Goal: Task Accomplishment & Management: Manage account settings

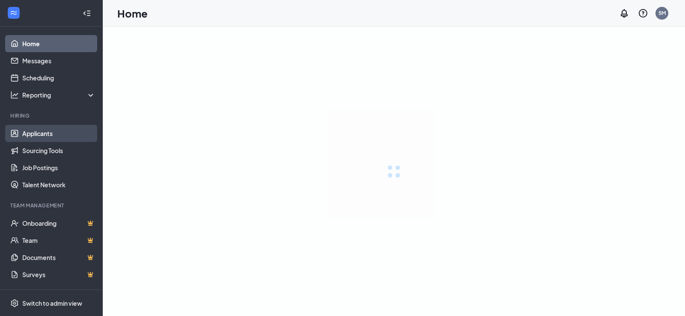
click at [76, 128] on link "Applicants" at bounding box center [58, 133] width 73 height 17
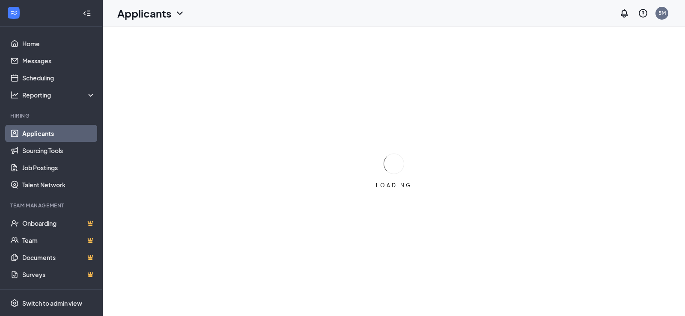
click at [70, 132] on link "Applicants" at bounding box center [58, 133] width 73 height 17
click at [510, 306] on h3 "SMS Messages" at bounding box center [523, 305] width 49 height 9
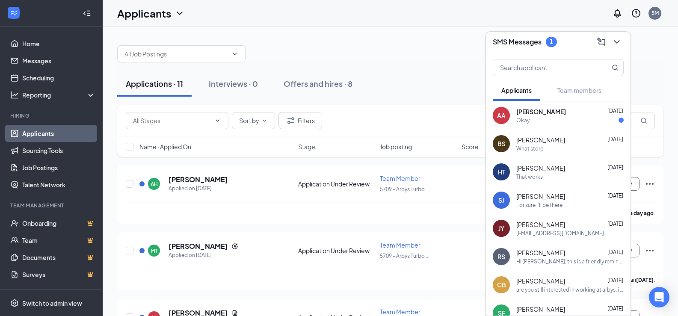
click at [540, 121] on div "Okay" at bounding box center [569, 120] width 107 height 7
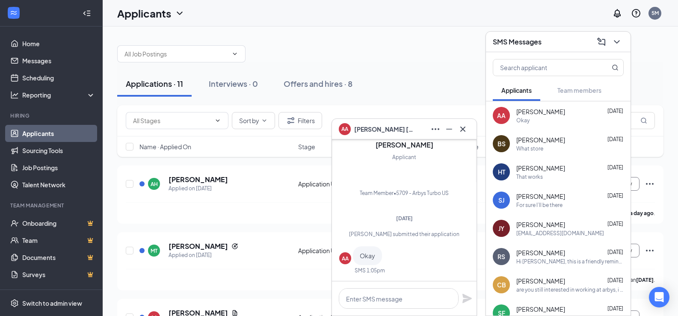
click at [460, 65] on div "Applications · 11 Interviews · 0 Offers and hires · 8" at bounding box center [390, 83] width 546 height 43
click at [462, 130] on icon "Cross" at bounding box center [462, 128] width 5 height 5
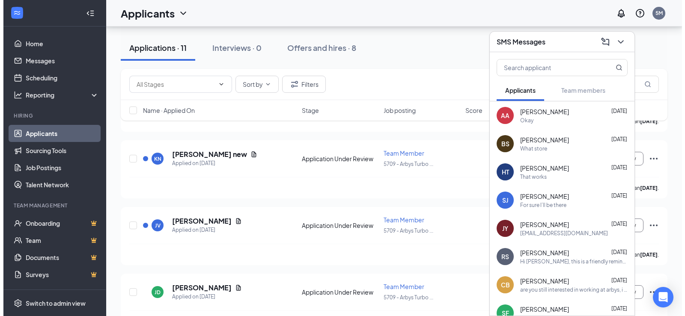
scroll to position [208, 0]
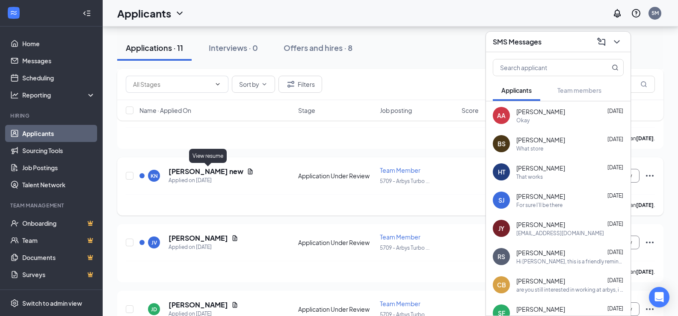
click at [247, 169] on icon "Document" at bounding box center [250, 171] width 7 height 7
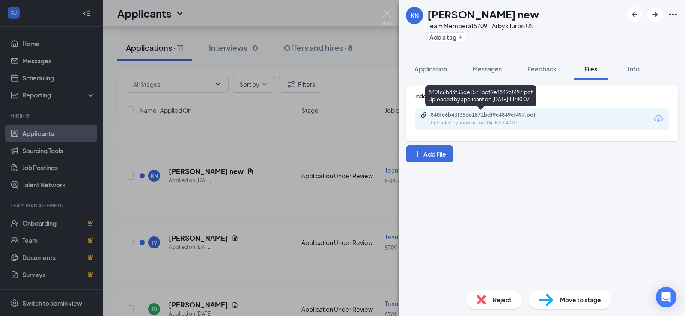
click at [490, 119] on div "840fc6b43f35de1571bdf9e4849cf497.pdf Uploaded by applicant on [DATE] 11:40:07" at bounding box center [489, 119] width 139 height 15
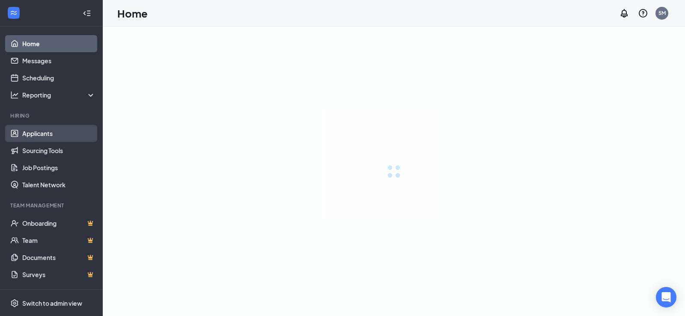
click at [59, 135] on link "Applicants" at bounding box center [58, 133] width 73 height 17
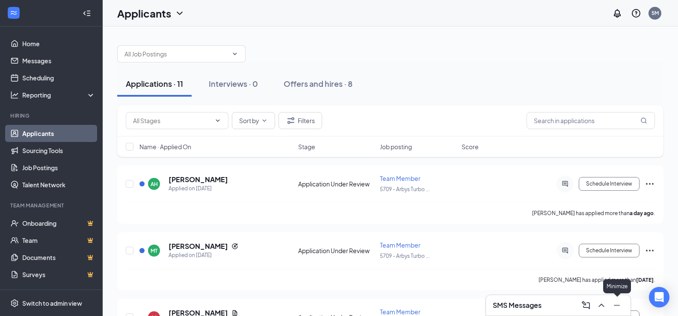
click at [614, 306] on icon "Minimize" at bounding box center [617, 305] width 10 height 10
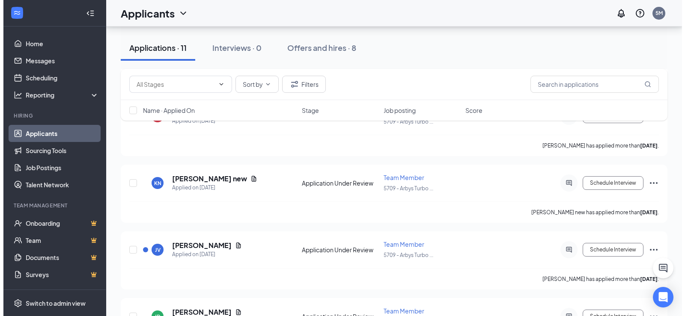
scroll to position [197, 0]
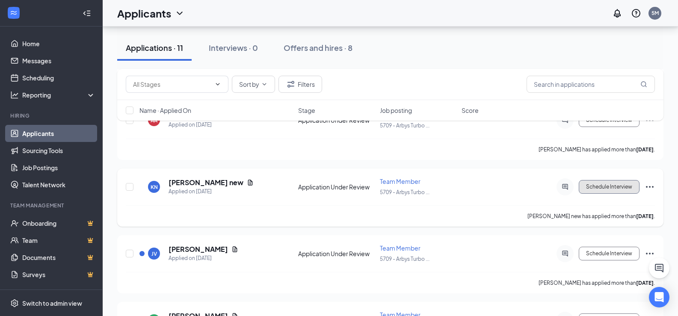
click at [619, 187] on button "Schedule Interview" at bounding box center [609, 187] width 61 height 14
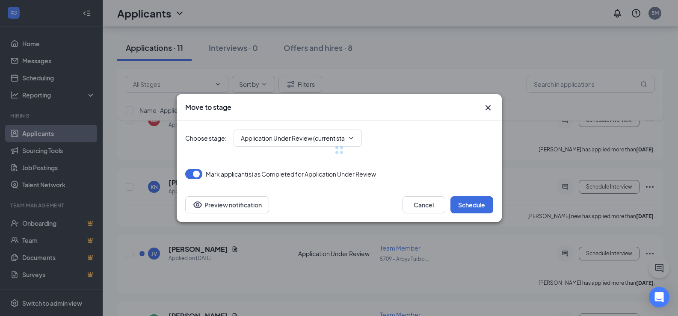
type input "Onsite Interview (next stage)"
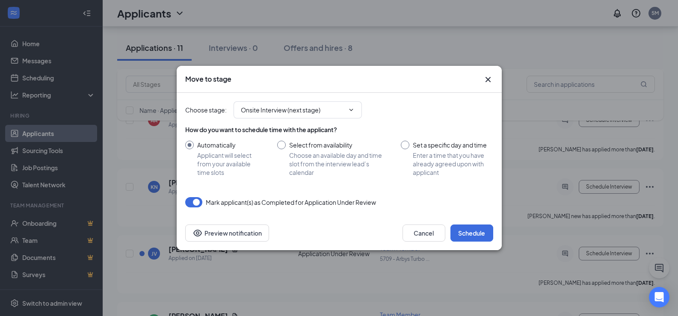
click at [485, 79] on icon "Cross" at bounding box center [488, 79] width 10 height 10
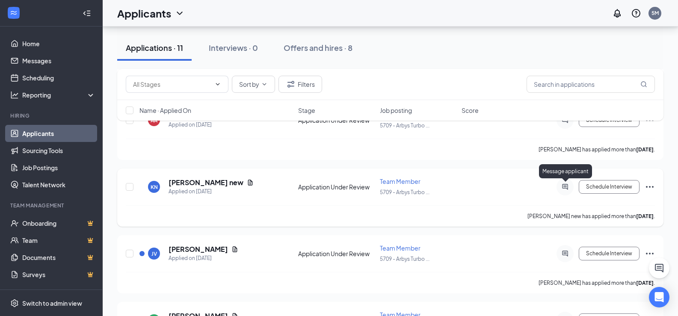
click at [570, 187] on icon "ActiveChat" at bounding box center [565, 187] width 10 height 7
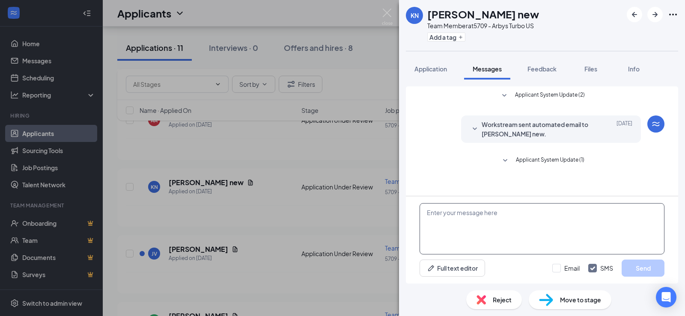
click at [492, 238] on textarea at bounding box center [541, 228] width 245 height 51
type textarea "When can you come in for an interview?"
click at [632, 268] on button "Send" at bounding box center [642, 268] width 43 height 17
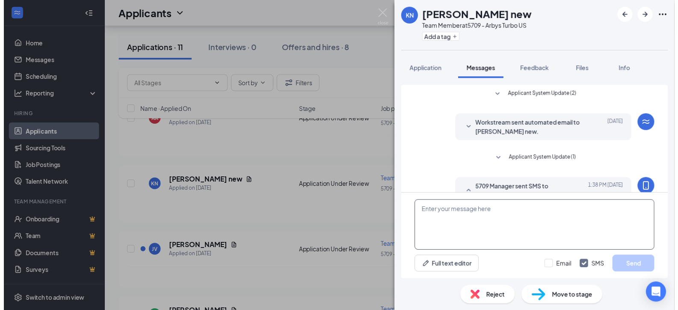
scroll to position [27, 0]
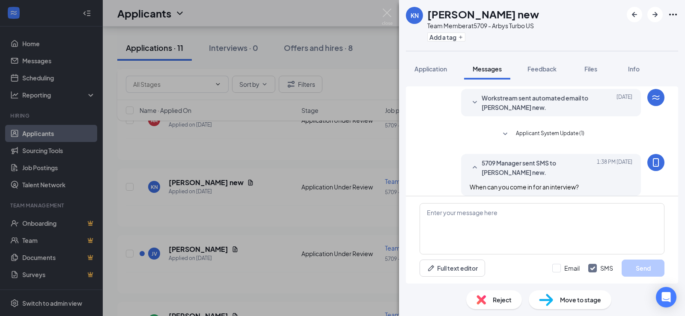
click at [303, 159] on div "KN kasie new Team Member at 5709 - Arbys Turbo US Add a tag Application Message…" at bounding box center [342, 158] width 685 height 316
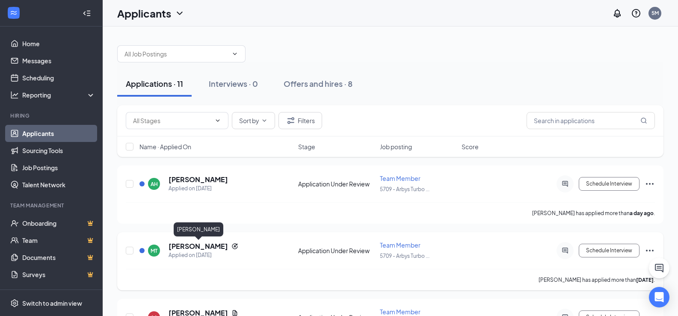
click at [218, 247] on h5 "[PERSON_NAME]" at bounding box center [198, 246] width 59 height 9
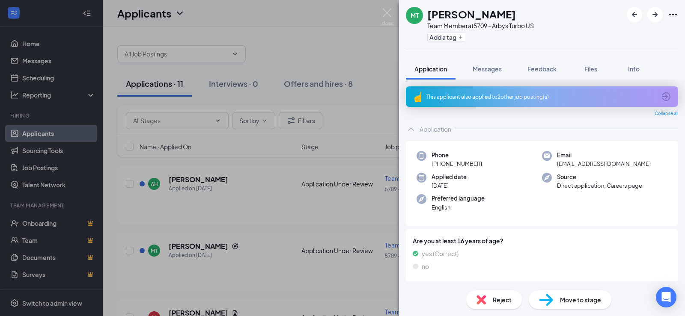
click at [430, 71] on span "Application" at bounding box center [430, 69] width 33 height 8
click at [461, 98] on div "This applicant also applied to 2 other job posting(s)" at bounding box center [540, 96] width 229 height 7
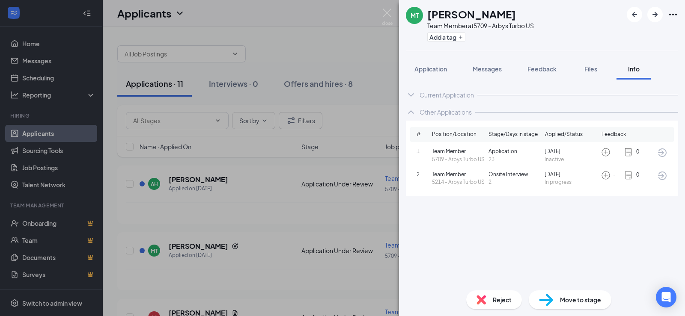
click at [237, 246] on div "MT Megan Trowbridge Team Member at 5709 - Arbys Turbo US Add a tag Application …" at bounding box center [342, 158] width 685 height 316
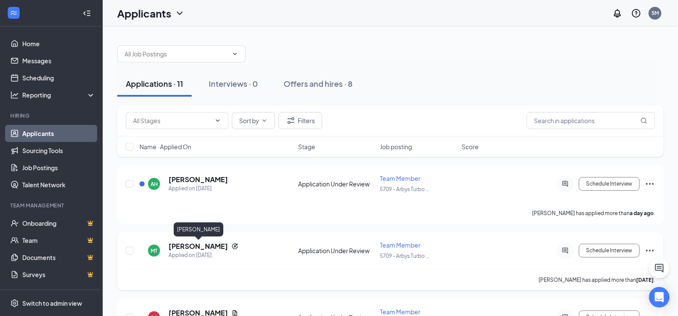
click at [222, 248] on h5 "[PERSON_NAME]" at bounding box center [198, 246] width 59 height 9
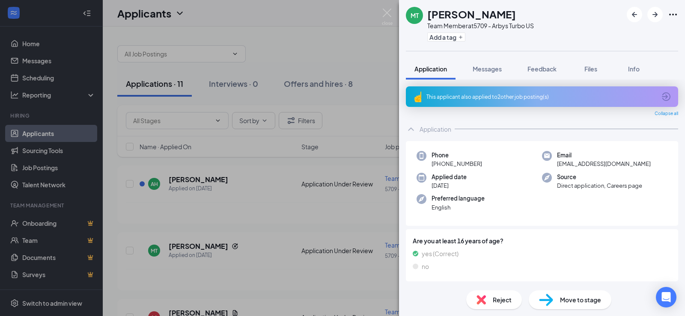
click at [654, 115] on span "Collapse all" at bounding box center [666, 113] width 24 height 7
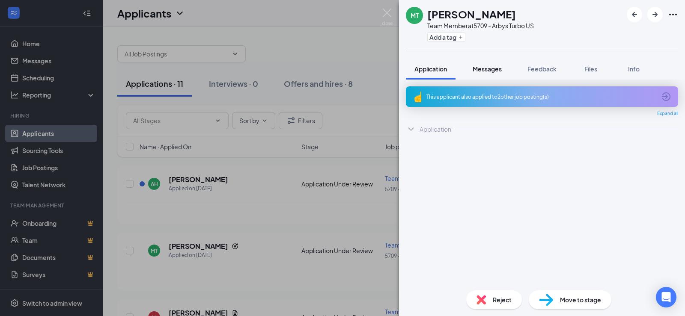
click at [481, 64] on button "Messages" at bounding box center [487, 68] width 46 height 21
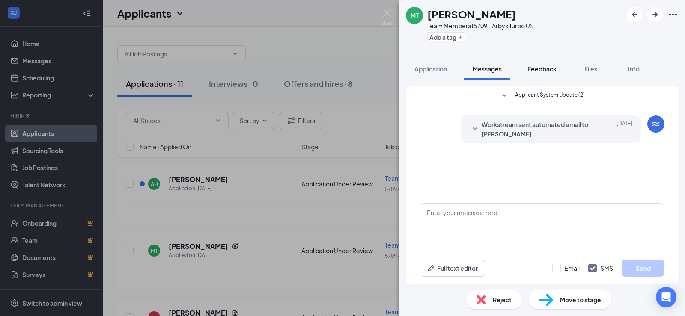
click at [542, 70] on span "Feedback" at bounding box center [541, 69] width 29 height 8
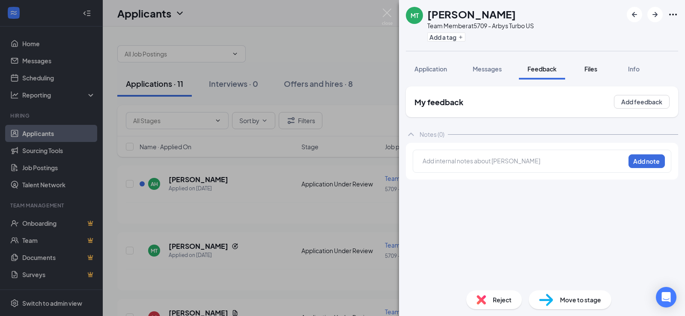
click at [584, 69] on div "Files" at bounding box center [590, 69] width 17 height 9
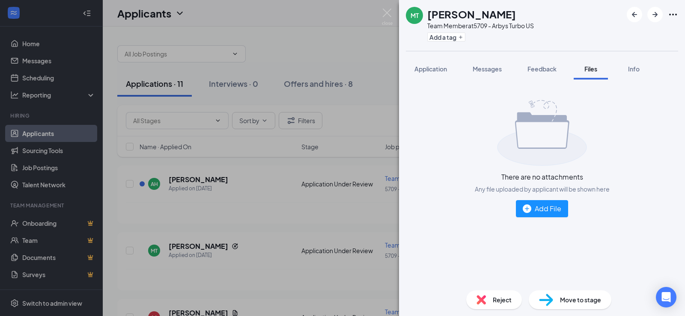
click at [232, 219] on div "MT Megan Trowbridge Team Member at 5709 - Arbys Turbo US Add a tag Application …" at bounding box center [342, 158] width 685 height 316
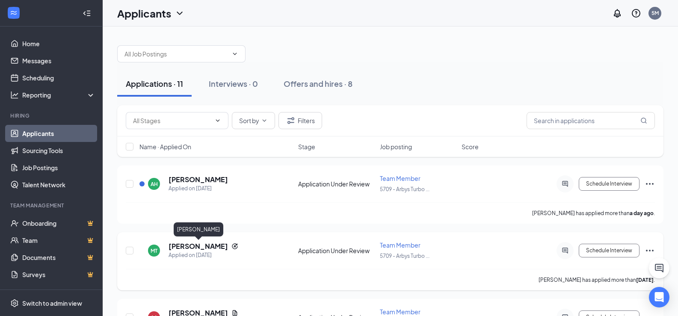
click at [219, 247] on h5 "[PERSON_NAME]" at bounding box center [198, 246] width 59 height 9
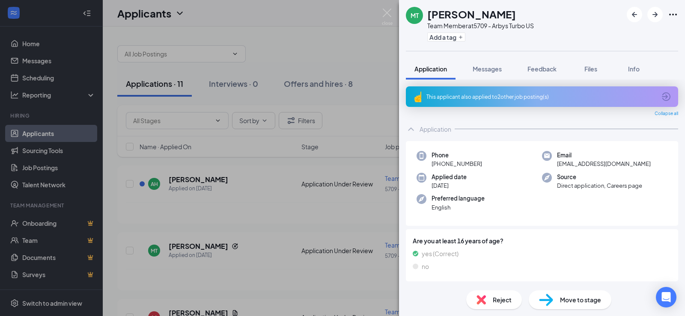
click at [200, 178] on div "MT Megan Trowbridge Team Member at 5709 - Arbys Turbo US Add a tag Application …" at bounding box center [342, 158] width 685 height 316
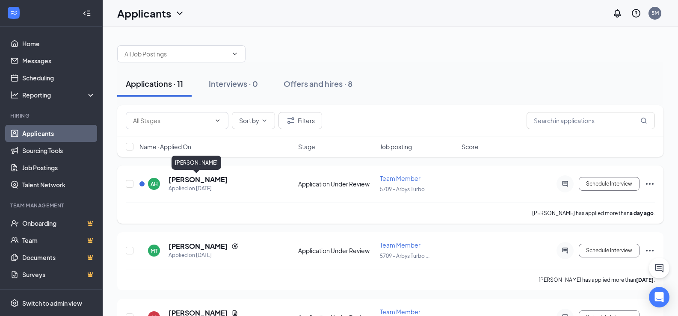
click at [201, 178] on h5 "[PERSON_NAME]" at bounding box center [198, 179] width 59 height 9
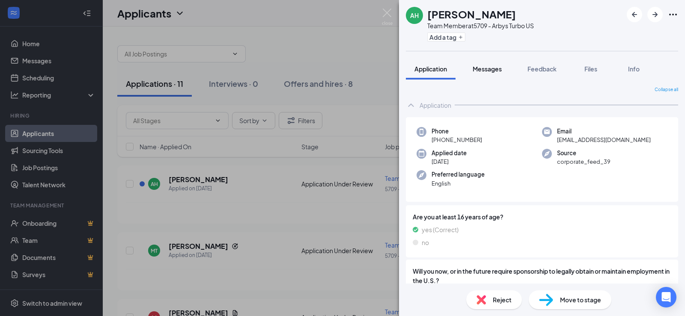
click at [473, 69] on span "Messages" at bounding box center [486, 69] width 29 height 8
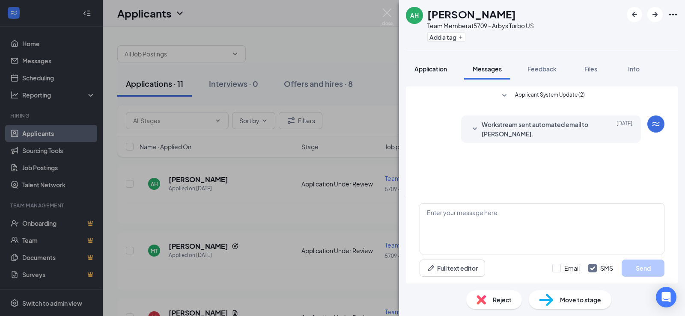
click at [427, 68] on span "Application" at bounding box center [430, 69] width 33 height 8
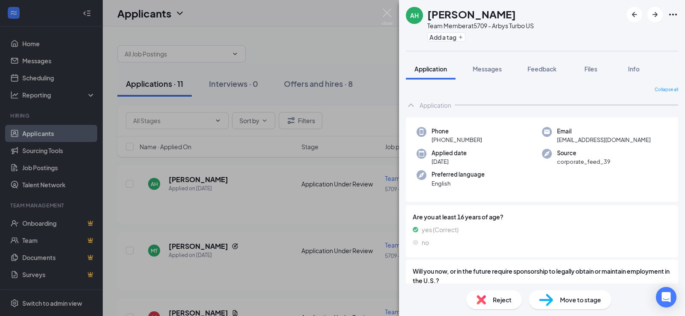
click at [269, 190] on div "AH Alyssa Hildum Team Member at 5709 - Arbys Turbo US Add a tag Application Mes…" at bounding box center [342, 158] width 685 height 316
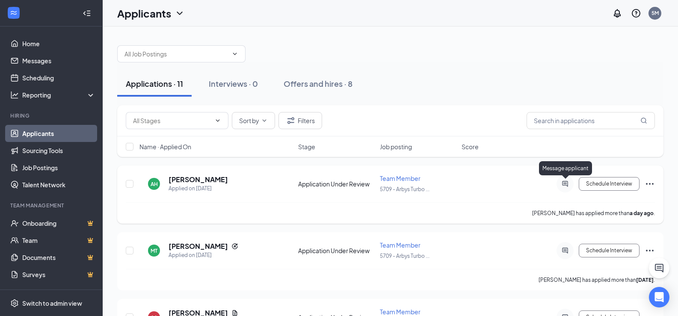
click at [564, 183] on icon "ActiveChat" at bounding box center [565, 184] width 6 height 6
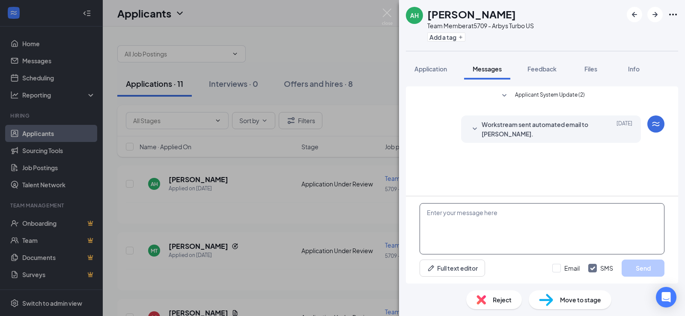
click at [475, 231] on textarea at bounding box center [541, 228] width 245 height 51
type textarea "E"
click at [582, 215] on textarea "When are you able to come in for an interview" at bounding box center [541, 228] width 245 height 51
type textarea "When are you able to come in for an interview?"
click at [636, 268] on button "Send" at bounding box center [642, 268] width 43 height 17
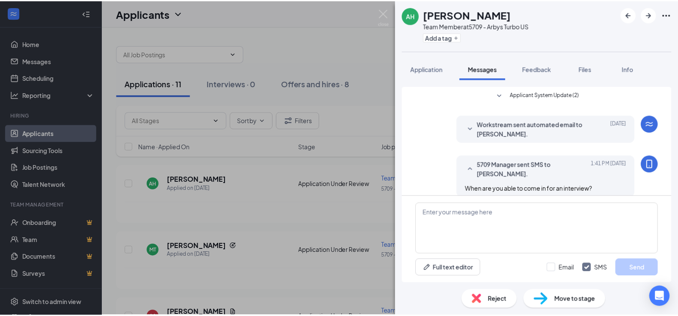
scroll to position [10, 0]
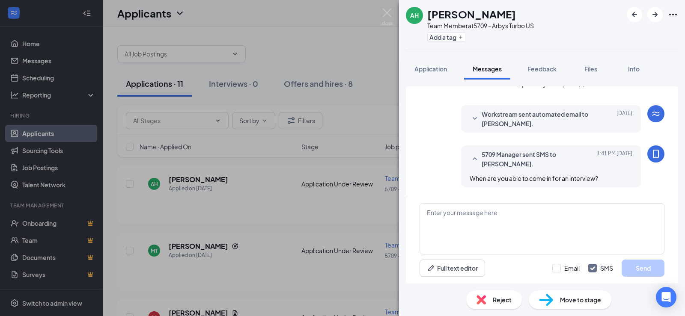
click at [338, 200] on div "AH Alyssa Hildum Team Member at 5709 - Arbys Turbo US Add a tag Application Mes…" at bounding box center [342, 158] width 685 height 316
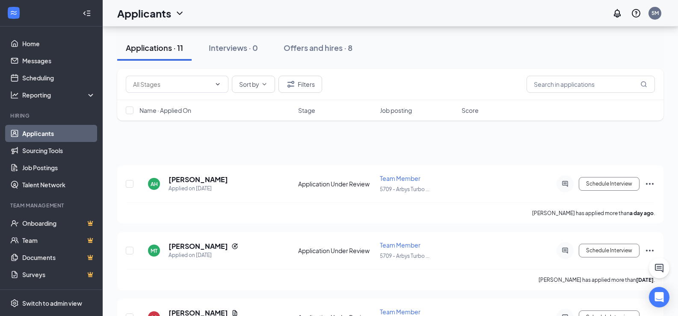
scroll to position [277, 0]
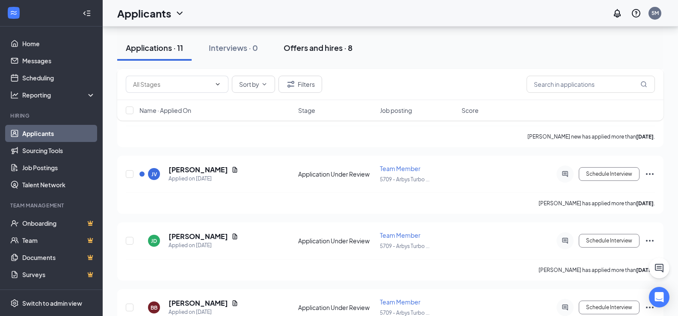
click at [330, 49] on div "Offers and hires · 8" at bounding box center [318, 47] width 69 height 11
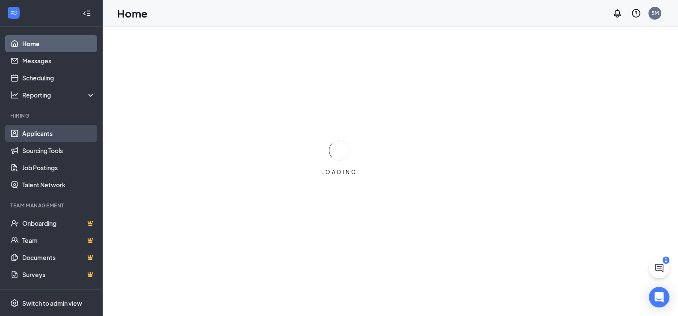
click at [50, 136] on link "Applicants" at bounding box center [58, 133] width 73 height 17
